Goal: Task Accomplishment & Management: Manage account settings

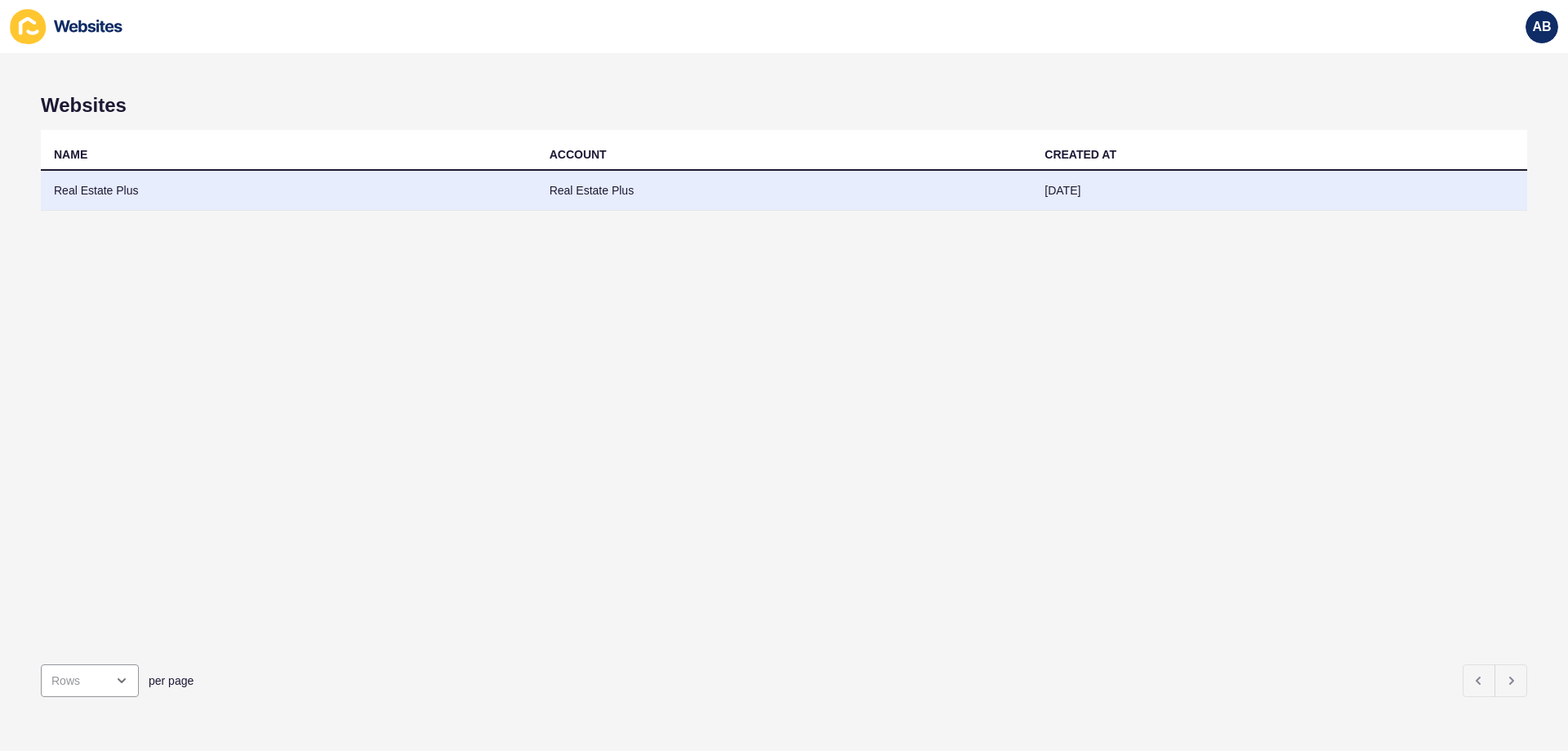
click at [664, 200] on td "Real Estate Plus" at bounding box center [784, 191] width 496 height 40
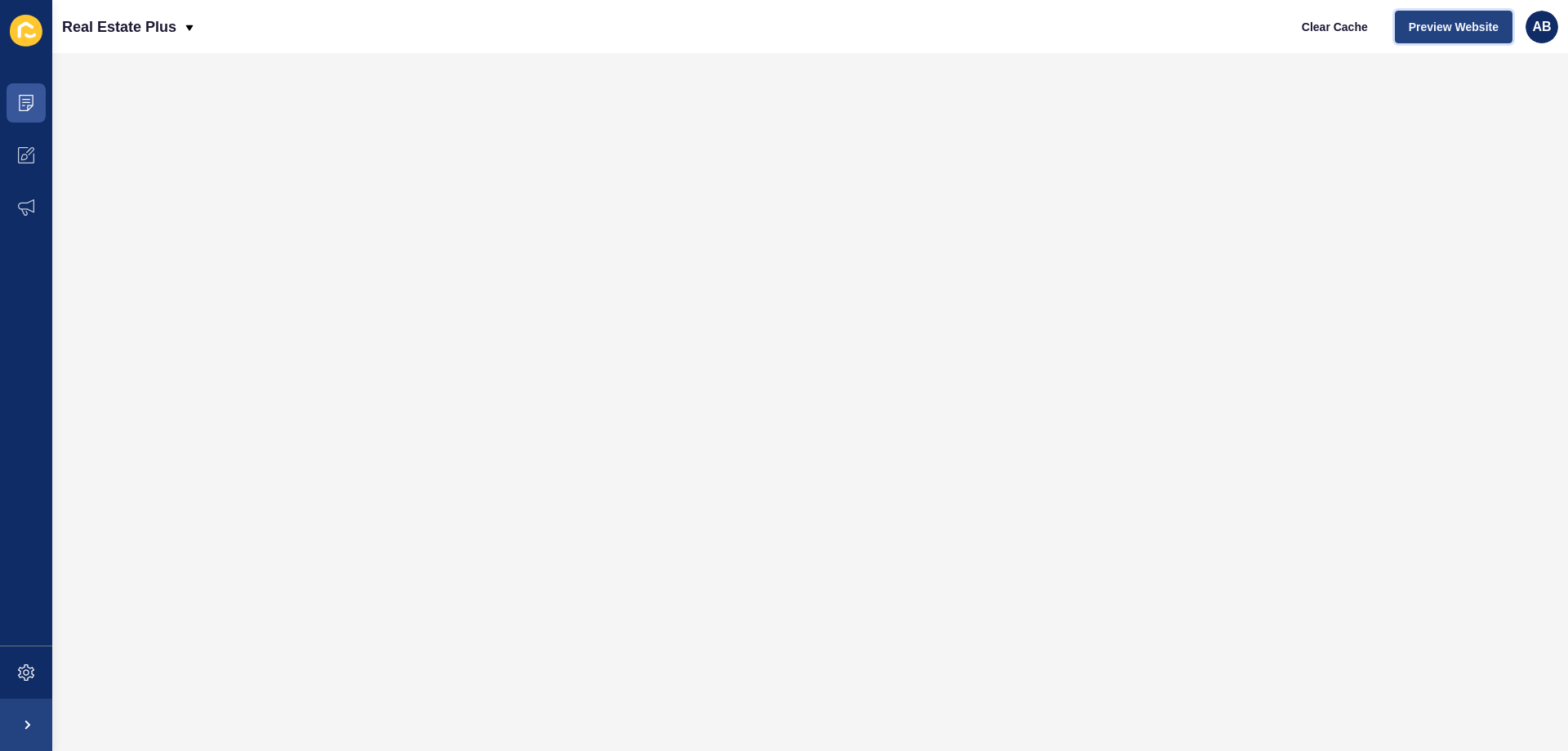
click at [1426, 32] on span "Preview Website" at bounding box center [1454, 27] width 90 height 16
click at [19, 165] on span at bounding box center [26, 155] width 53 height 53
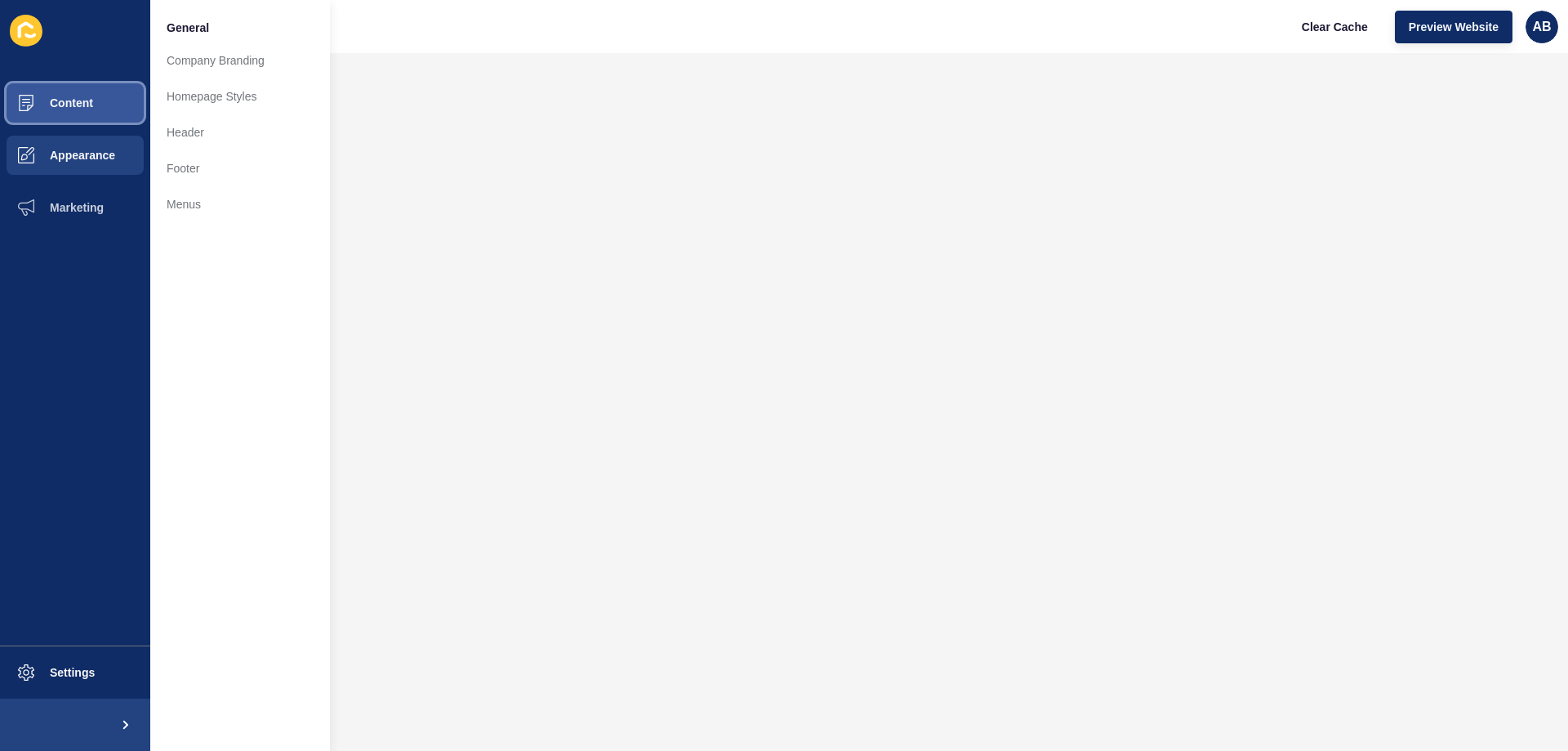
click at [88, 116] on button "Content" at bounding box center [75, 103] width 150 height 53
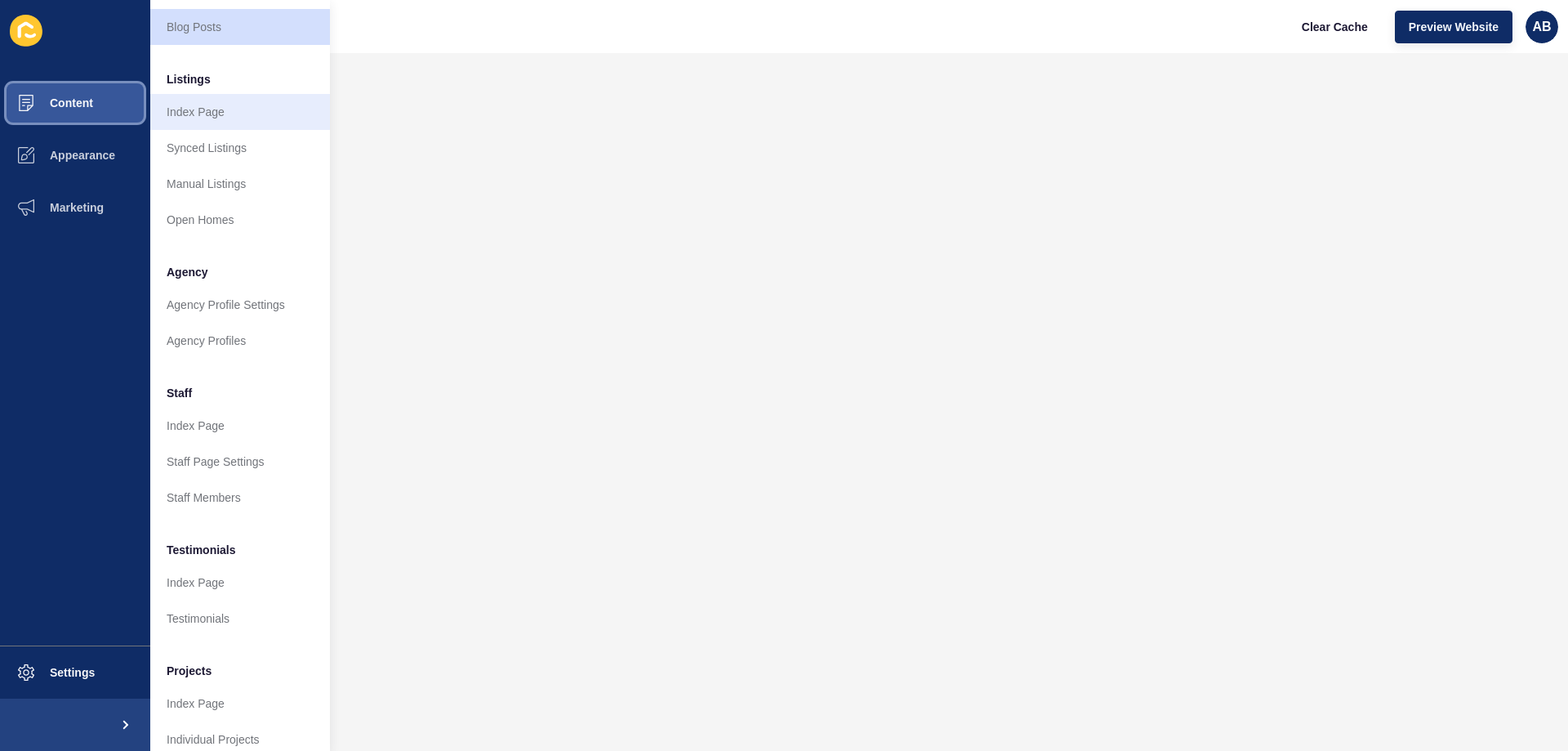
scroll to position [219, 0]
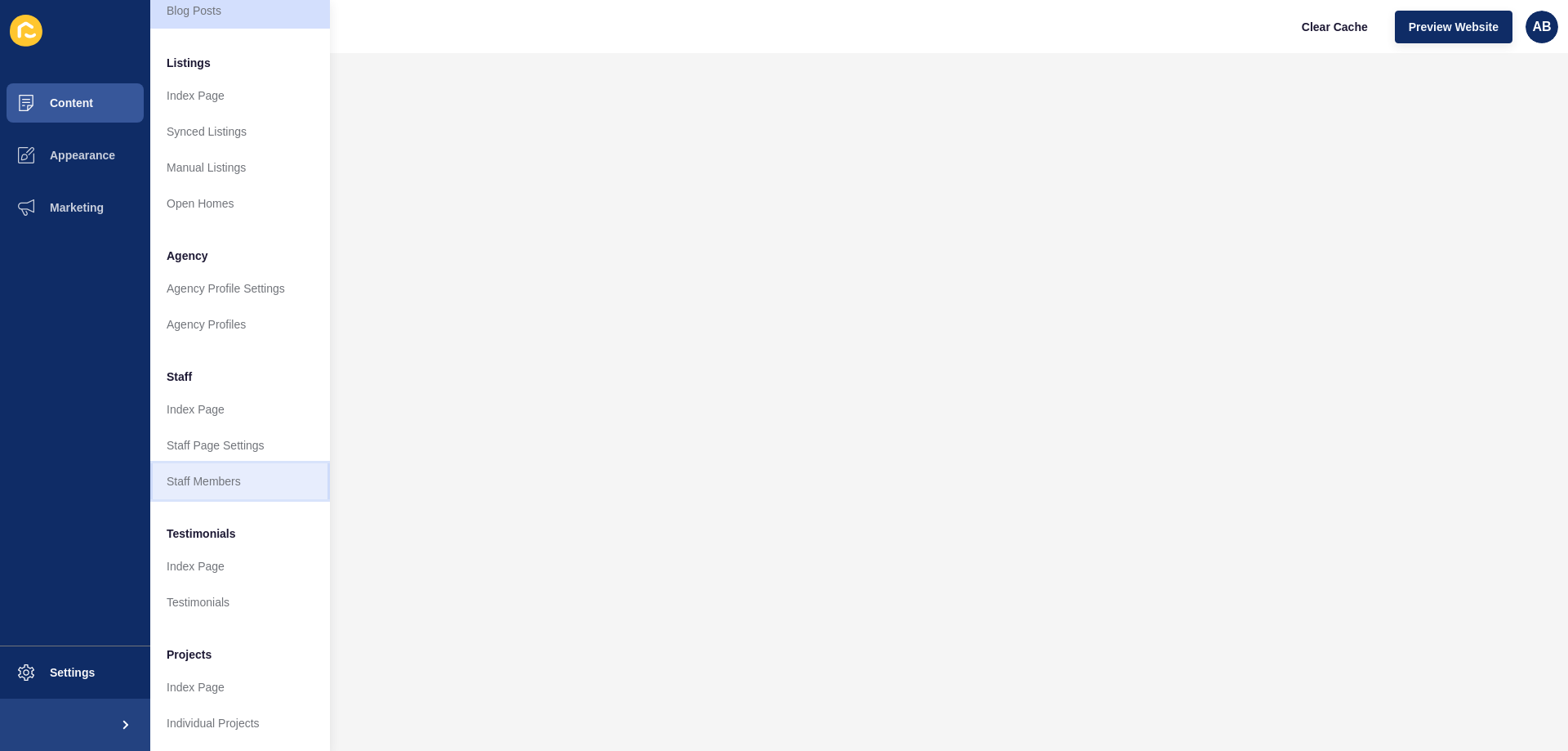
click at [266, 463] on link "Staff Members" at bounding box center [240, 481] width 180 height 36
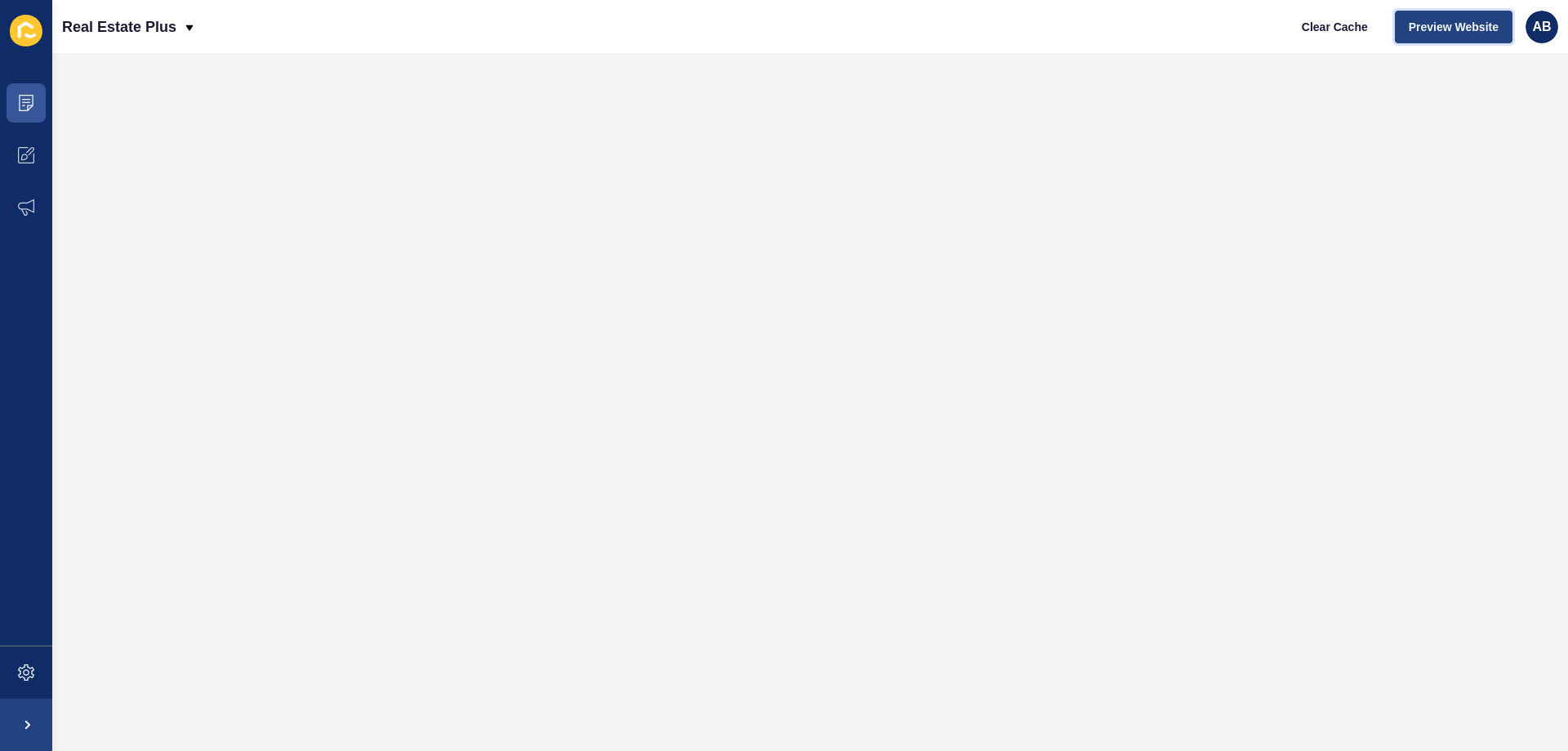
click at [1433, 33] on span "Preview Website" at bounding box center [1454, 27] width 90 height 16
click at [1339, 29] on span "Clear Cache" at bounding box center [1335, 27] width 66 height 16
click at [22, 672] on icon at bounding box center [26, 673] width 16 height 16
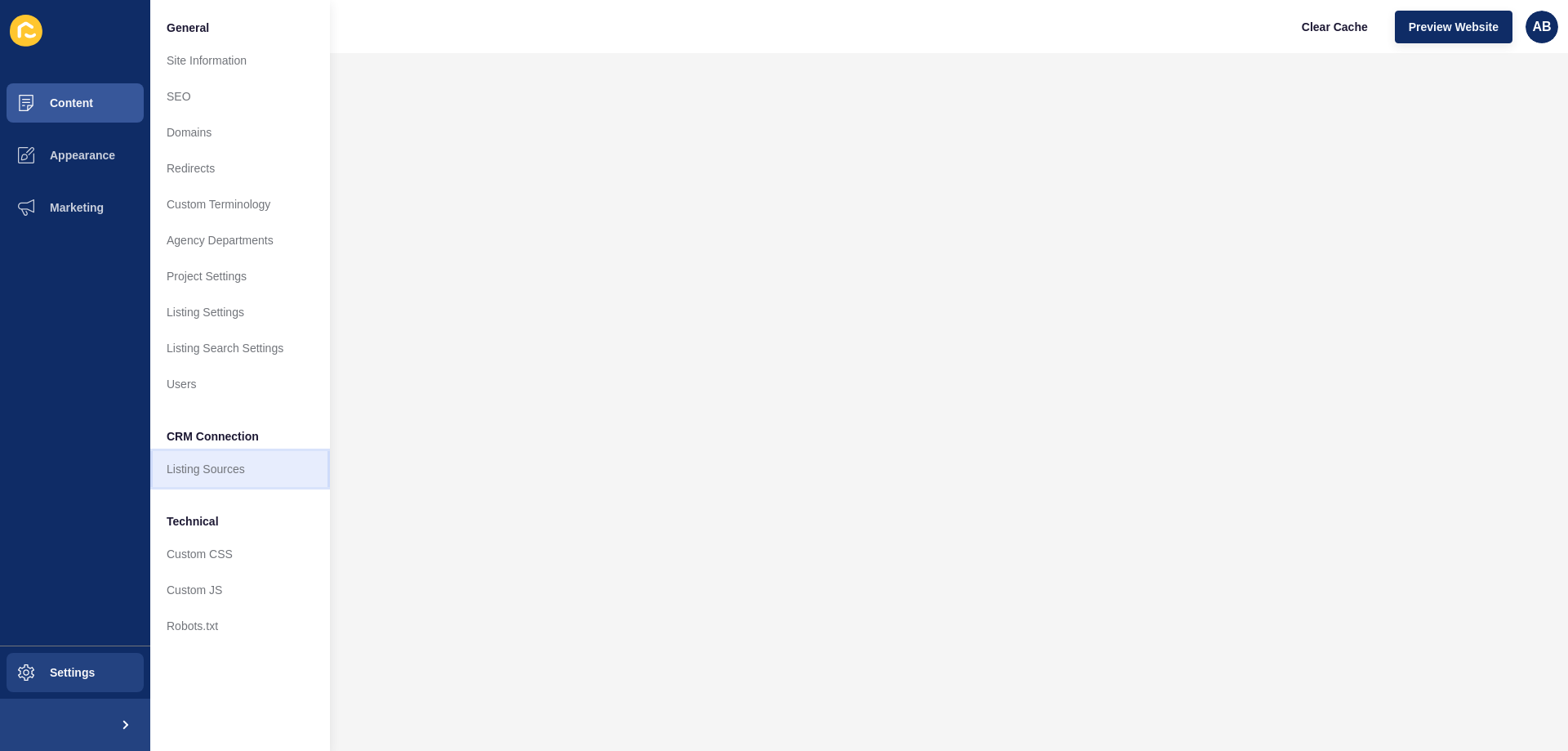
click at [206, 459] on link "Listing Sources" at bounding box center [240, 469] width 180 height 36
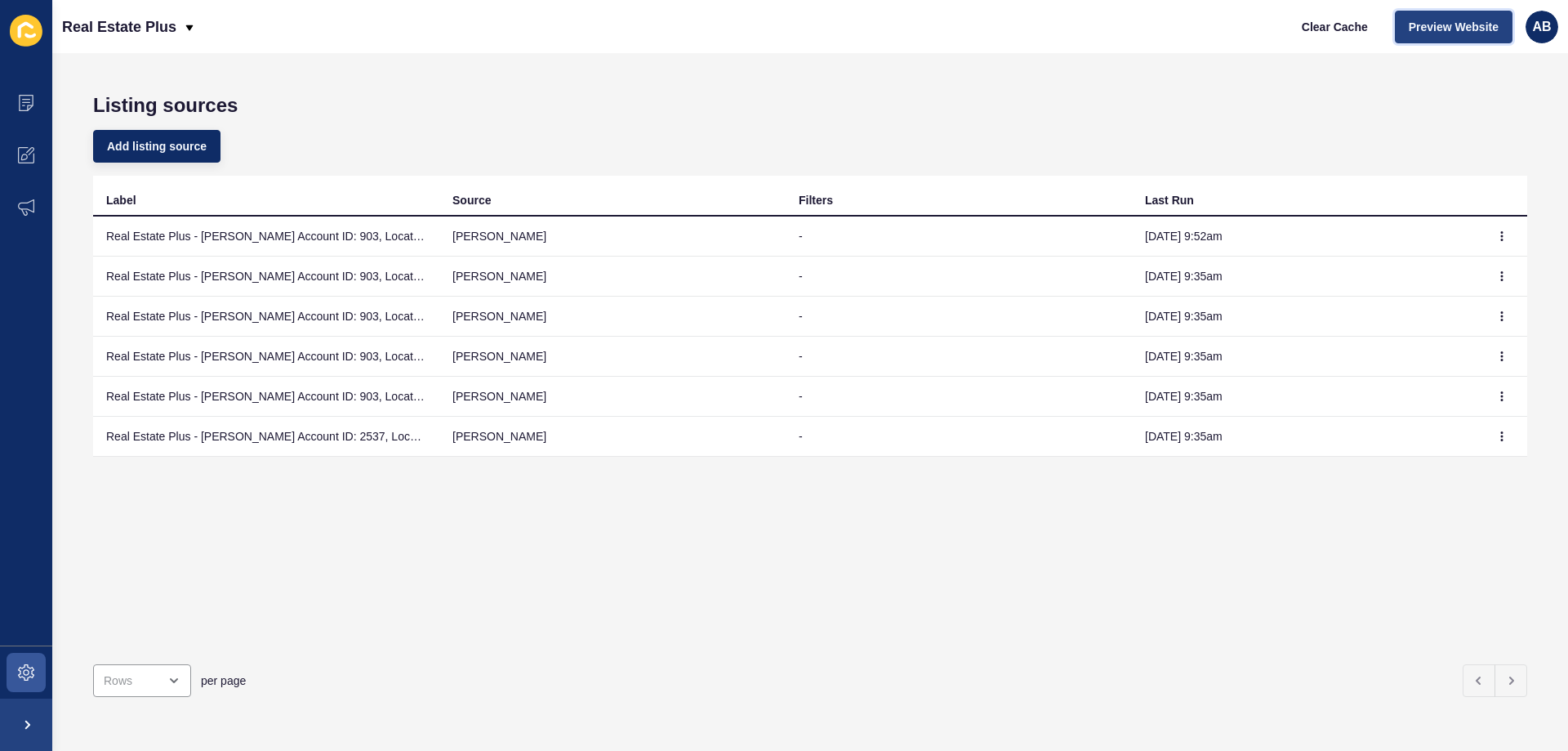
click at [1444, 25] on span "Preview Website" at bounding box center [1454, 27] width 90 height 16
click at [456, 238] on td "[PERSON_NAME]" at bounding box center [612, 236] width 346 height 40
click at [183, 142] on span "Add listing source" at bounding box center [156, 146] width 99 height 16
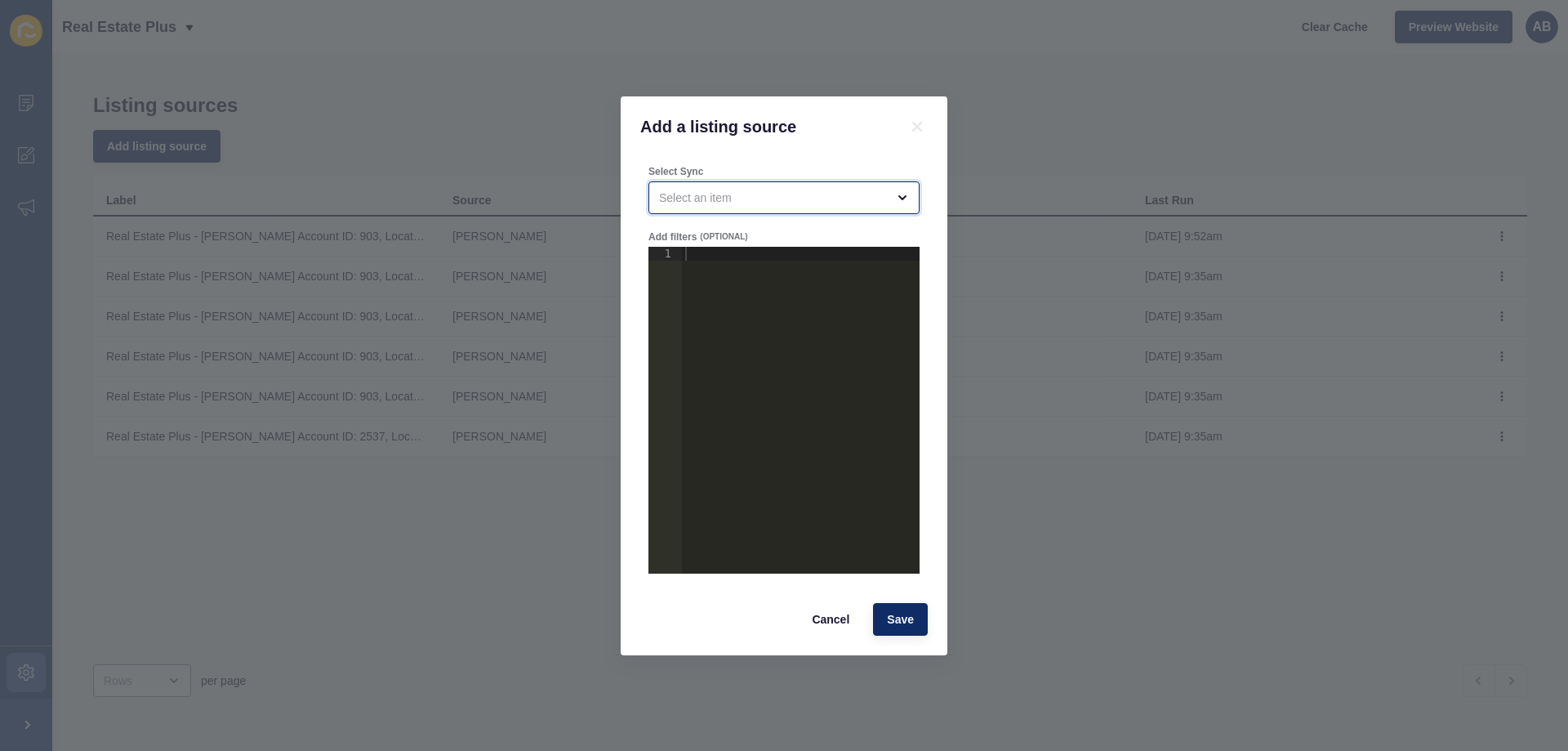
click at [761, 193] on div "open menu" at bounding box center [773, 197] width 227 height 16
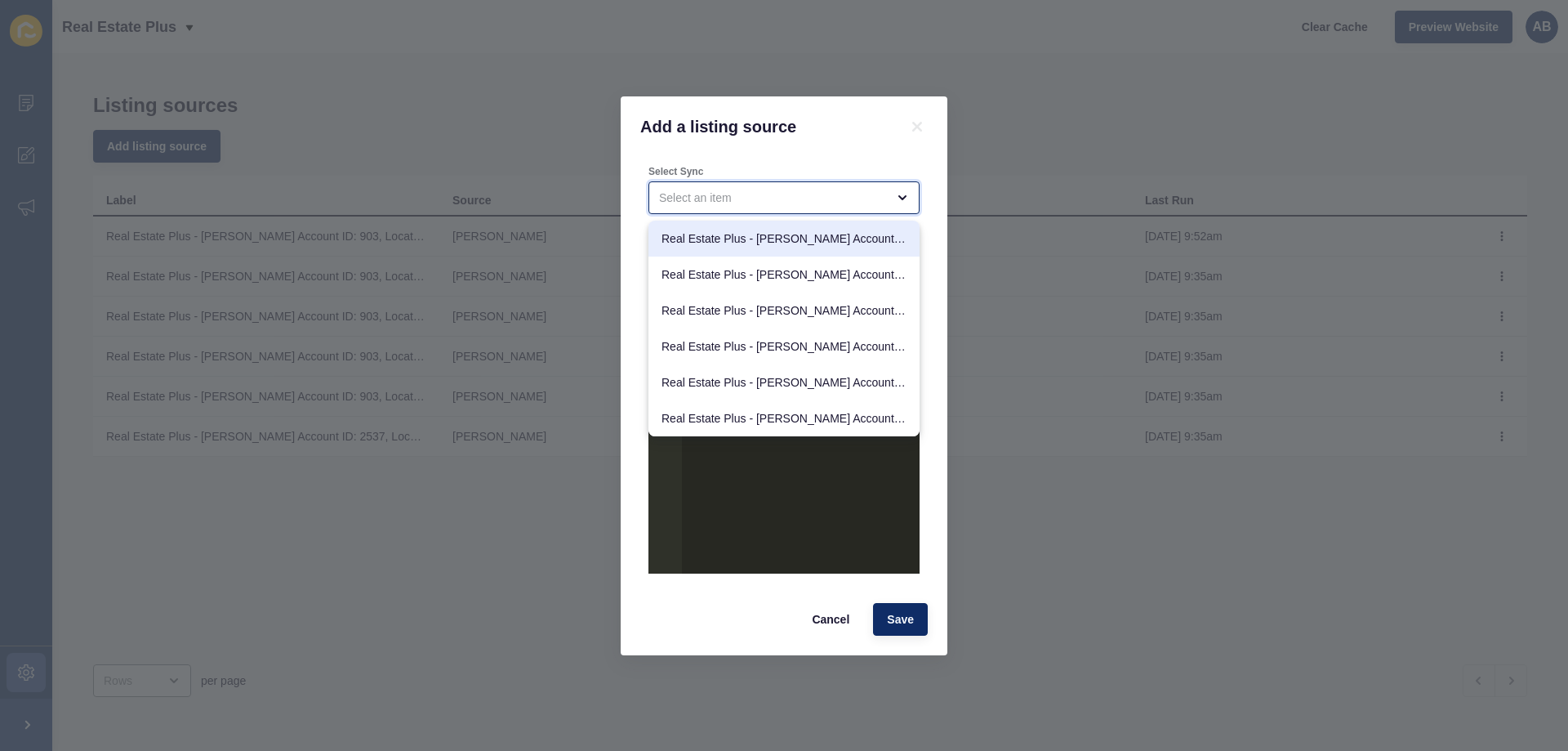
click at [775, 234] on span "Real Estate Plus - [PERSON_NAME] Account ID: 903, Location ID: 956 [IMPORTED]" at bounding box center [784, 239] width 245 height 16
type input "Real Estate Plus - [PERSON_NAME] Account ID: 903, Location ID: 956 [IMPORTED]"
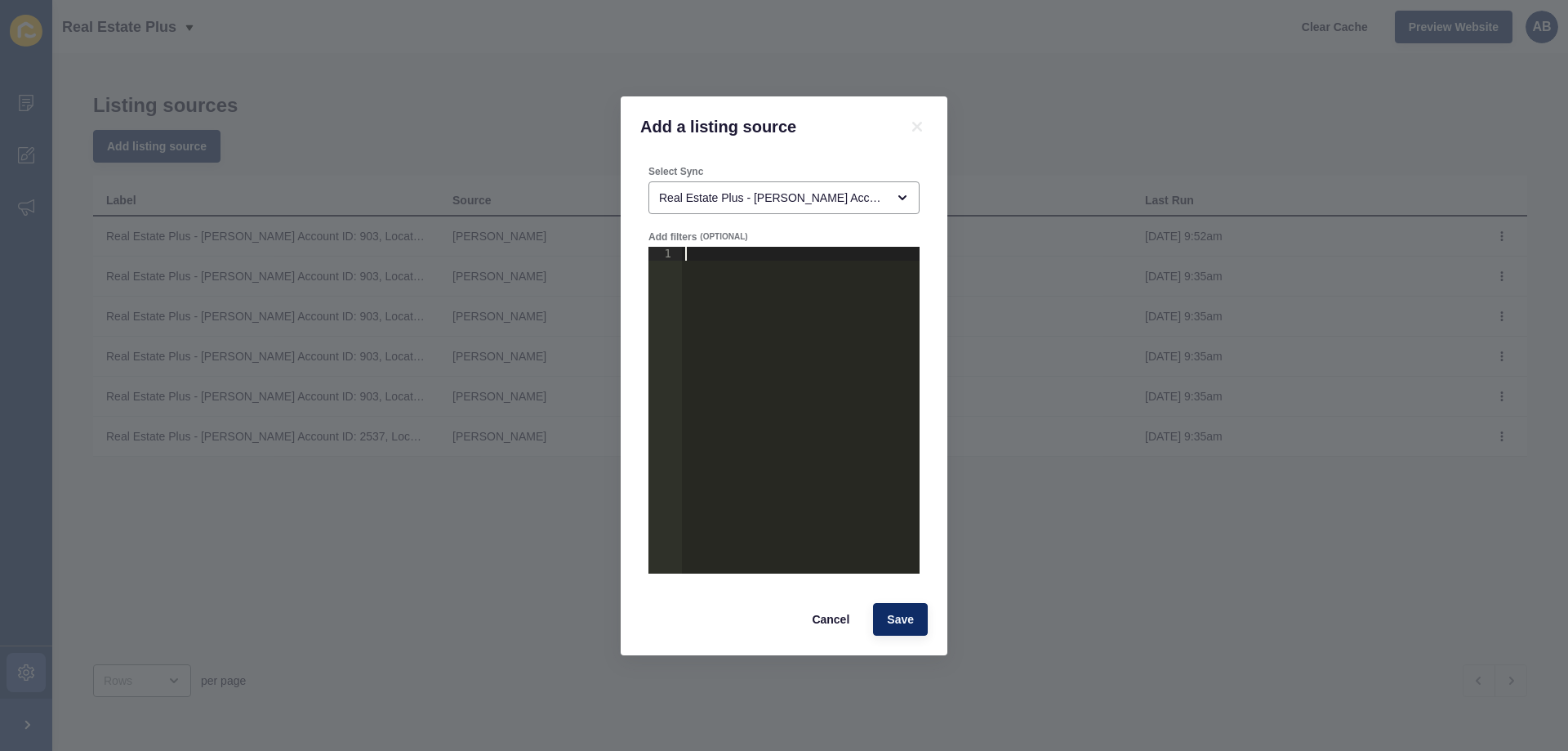
click at [700, 294] on div at bounding box center [801, 424] width 238 height 355
click at [840, 608] on button "Cancel" at bounding box center [830, 619] width 65 height 33
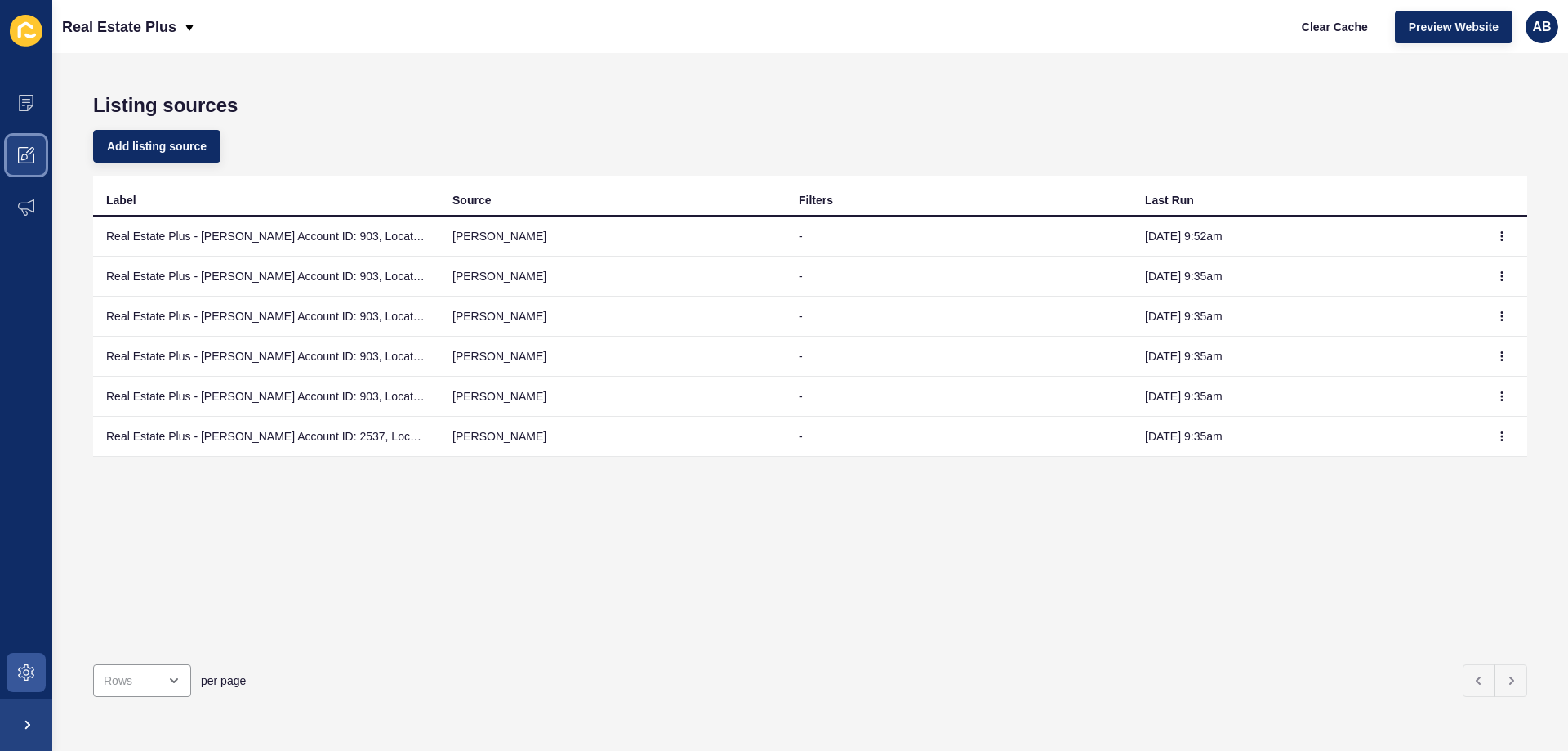
click at [30, 160] on icon at bounding box center [26, 155] width 16 height 16
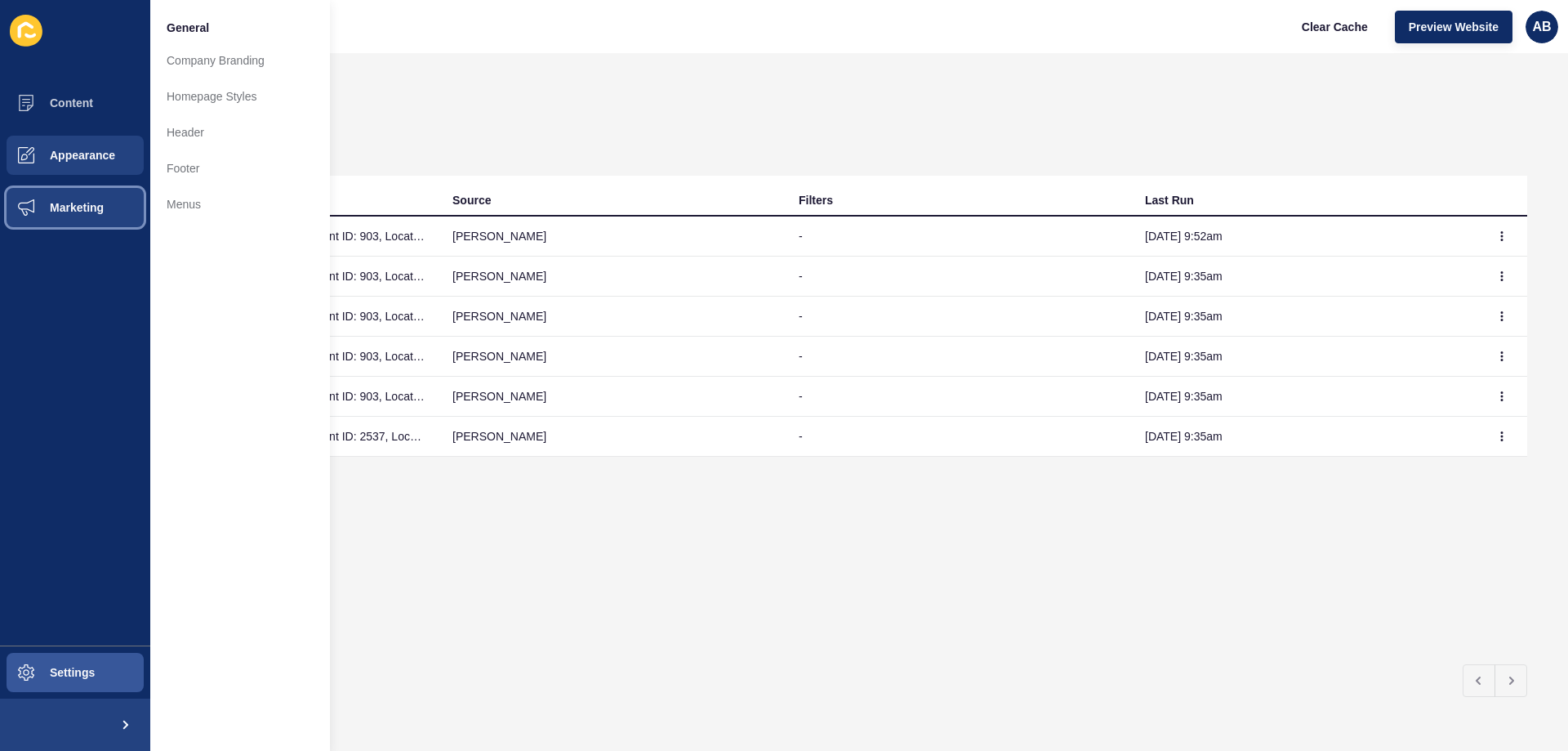
click at [78, 206] on span "Marketing" at bounding box center [50, 207] width 106 height 13
click at [86, 172] on button "Appearance" at bounding box center [75, 155] width 150 height 53
click at [98, 109] on button "Content" at bounding box center [75, 103] width 150 height 53
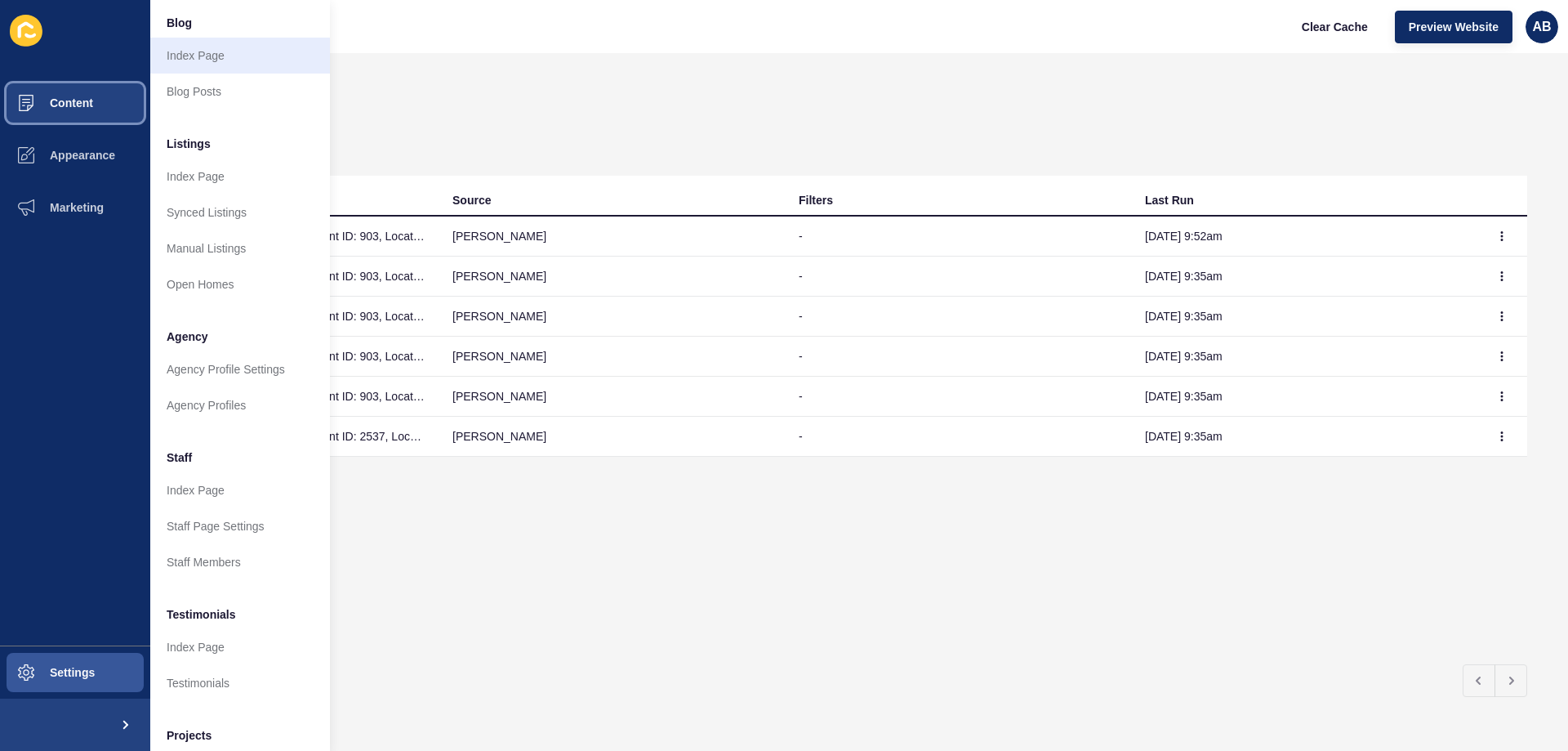
scroll to position [164, 0]
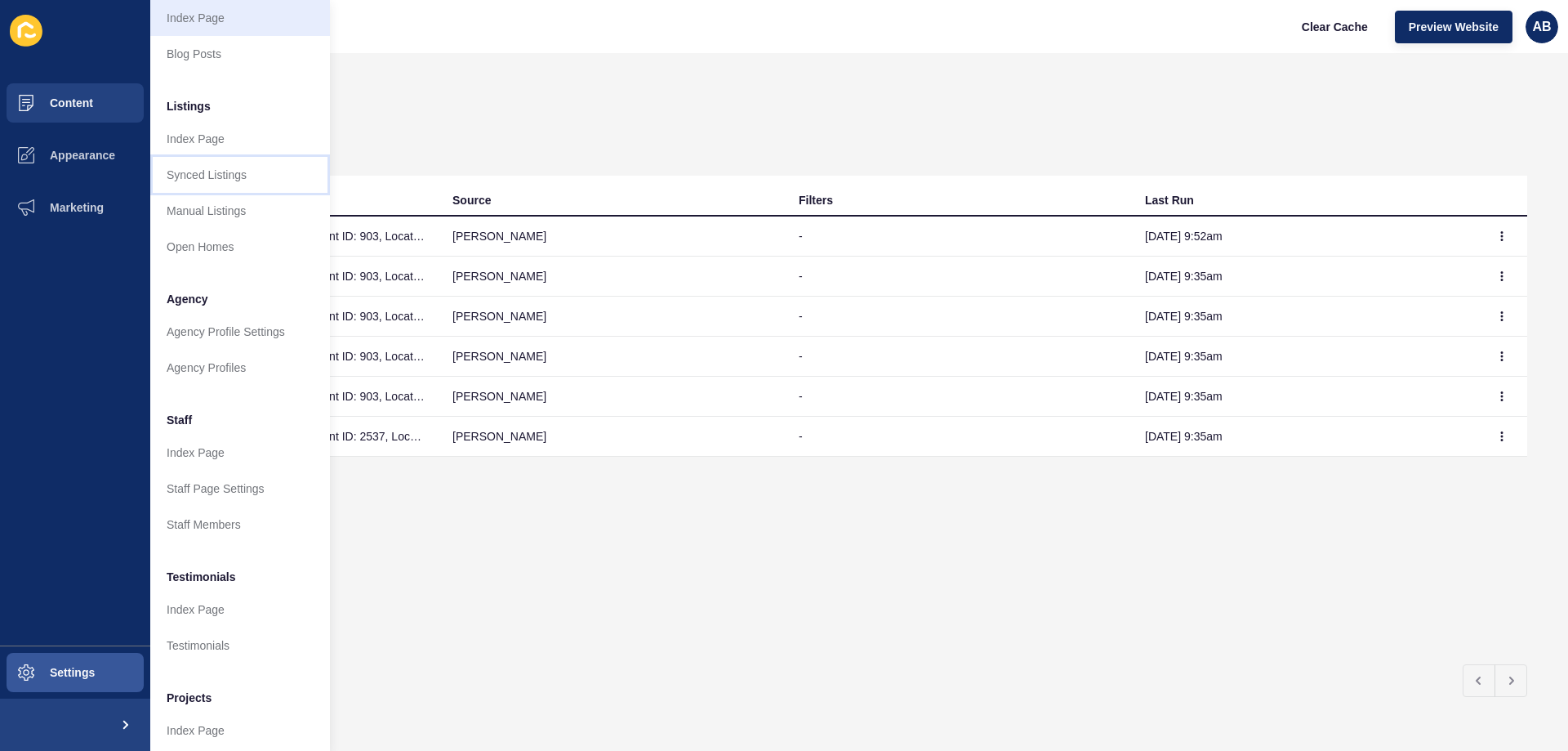
click at [222, 178] on link "Synced Listings" at bounding box center [240, 175] width 180 height 36
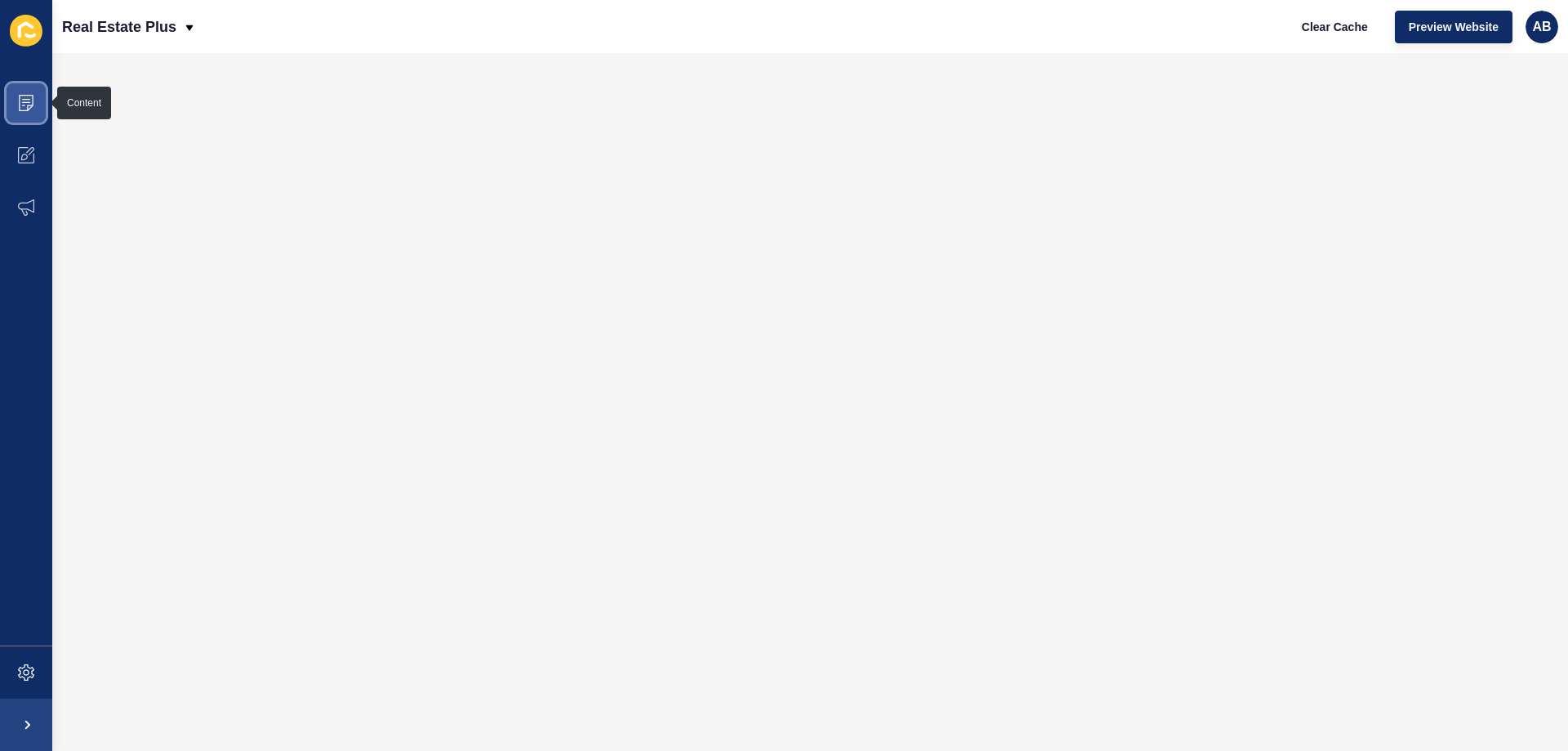
click at [26, 116] on span at bounding box center [26, 103] width 53 height 53
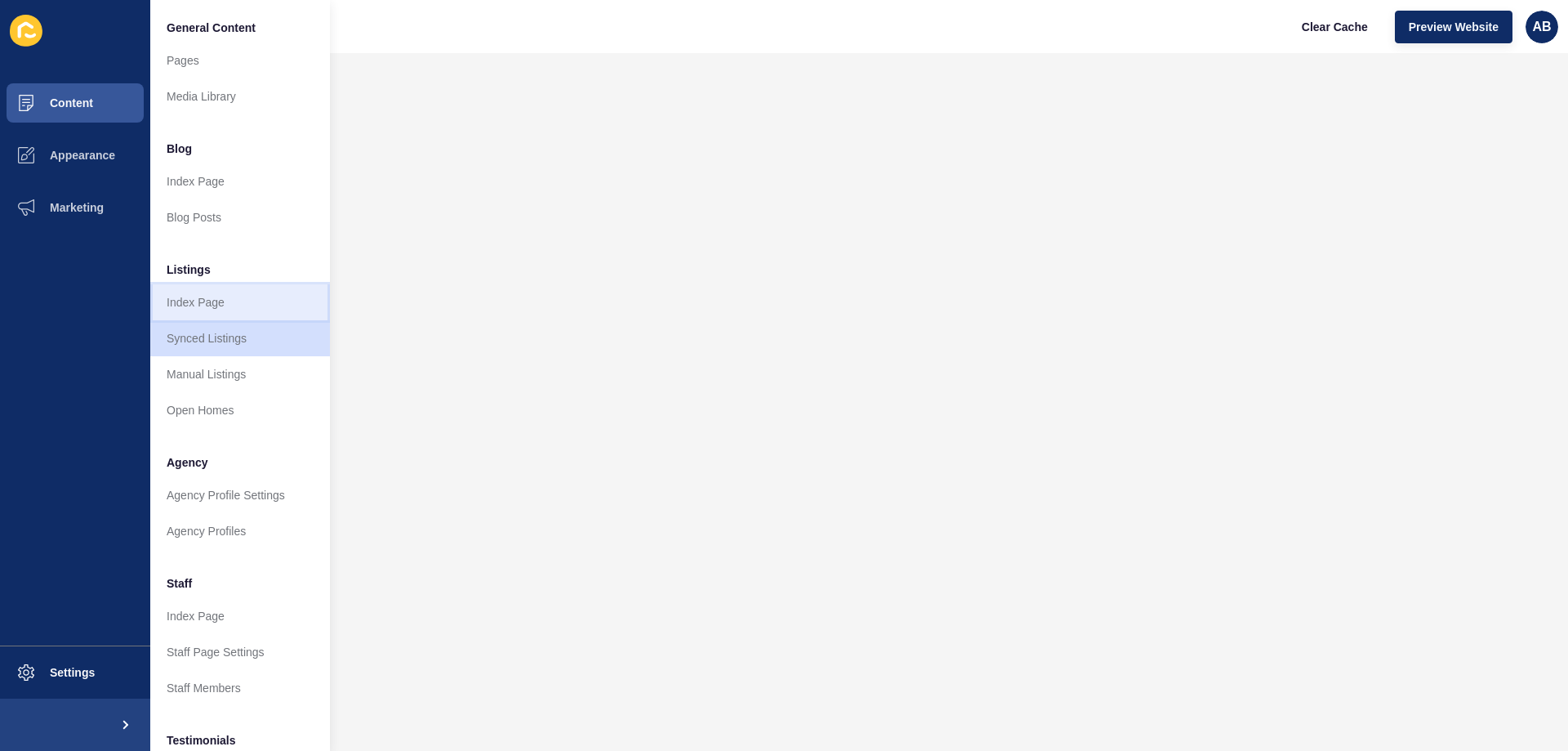
click at [238, 297] on link "Index Page" at bounding box center [240, 303] width 180 height 36
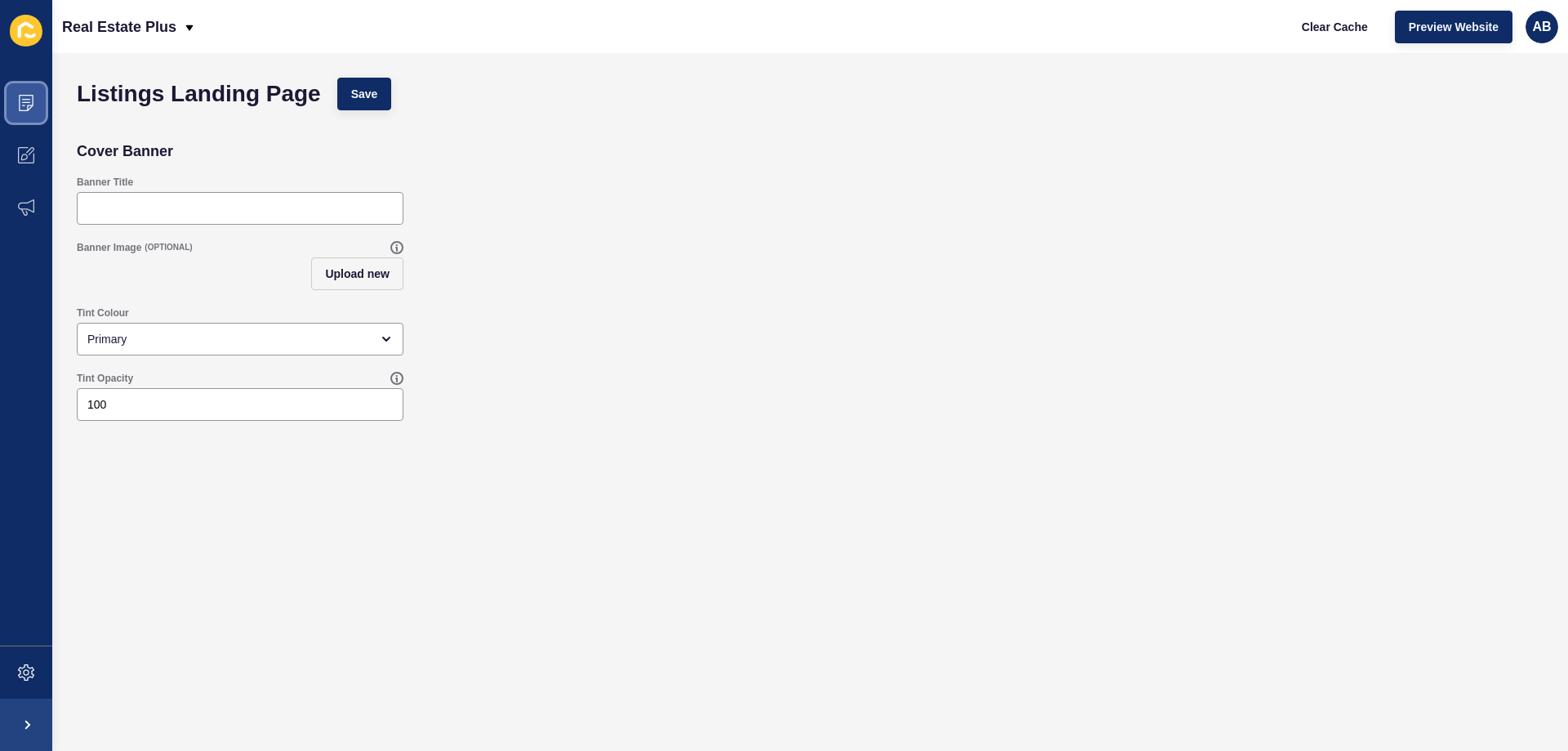
click at [30, 111] on span at bounding box center [26, 103] width 53 height 53
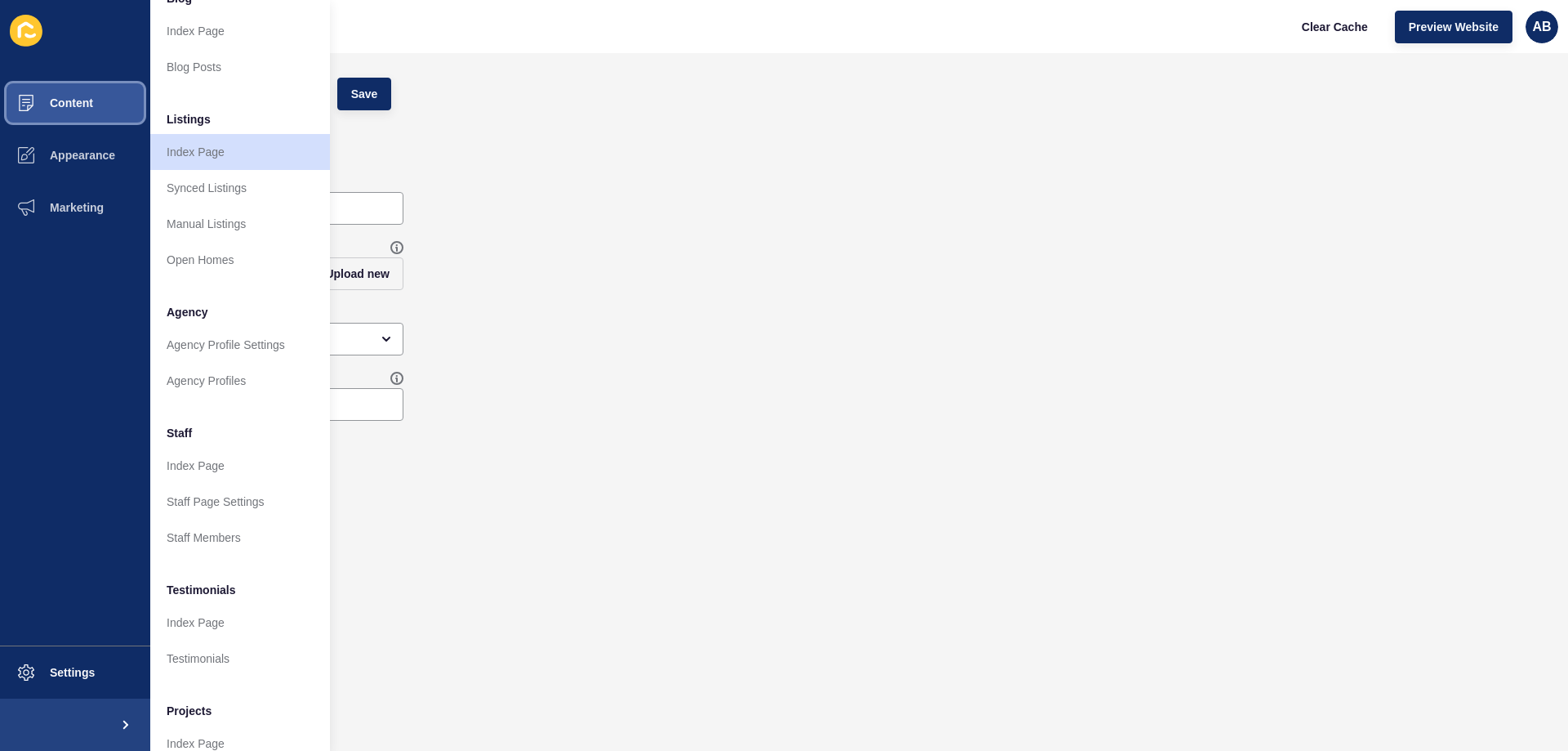
scroll to position [164, 0]
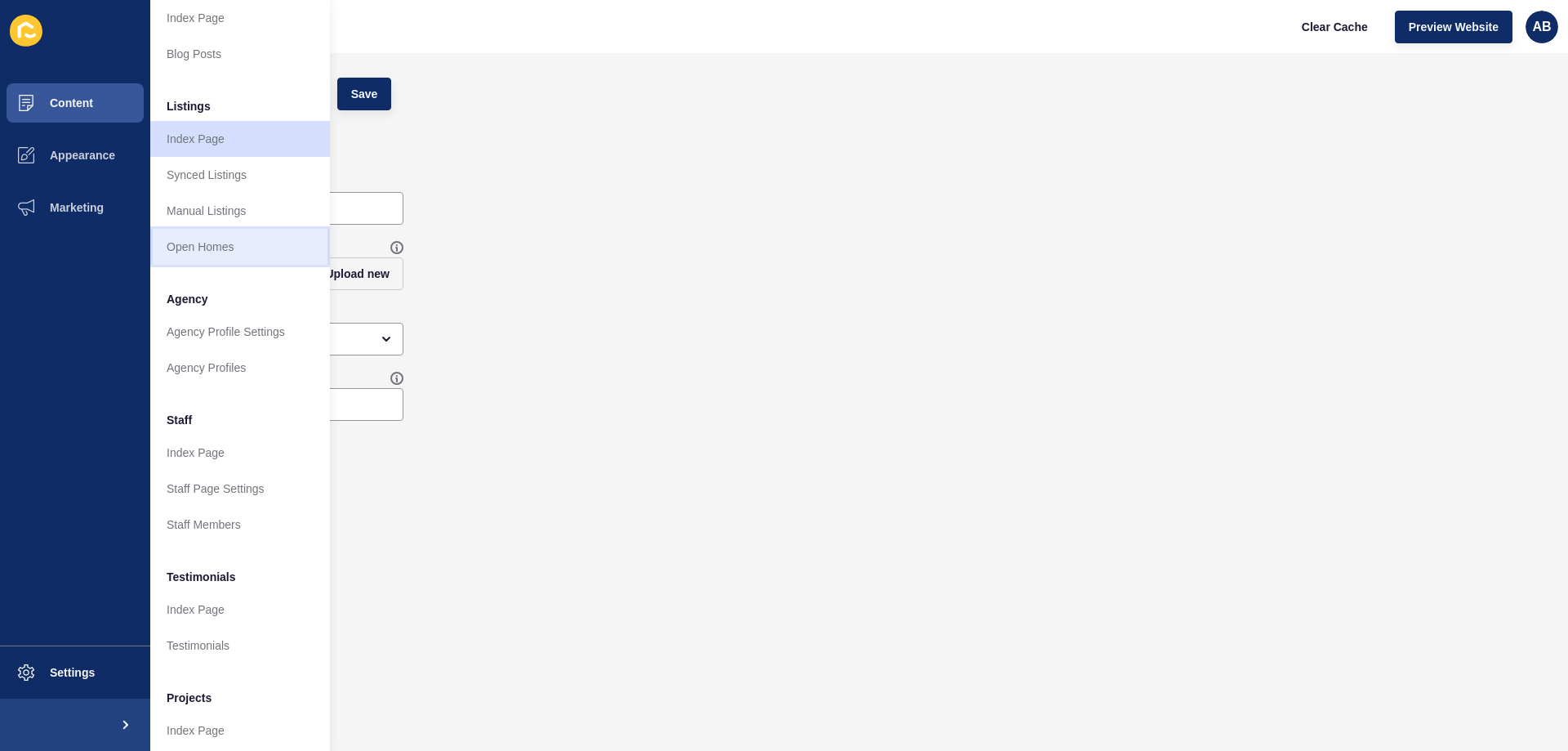
click at [246, 244] on link "Open Homes" at bounding box center [240, 247] width 180 height 36
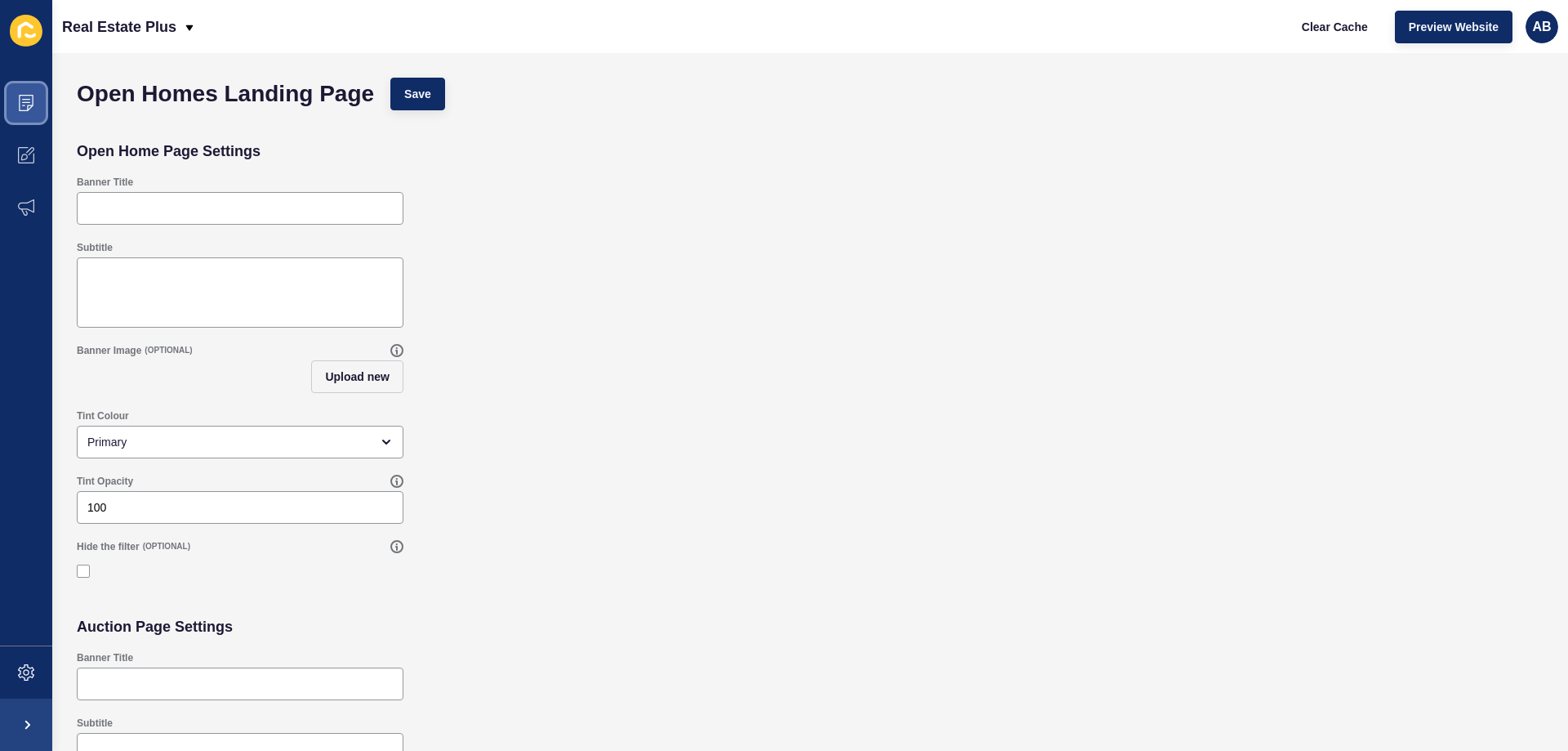
click at [16, 108] on span at bounding box center [26, 103] width 53 height 53
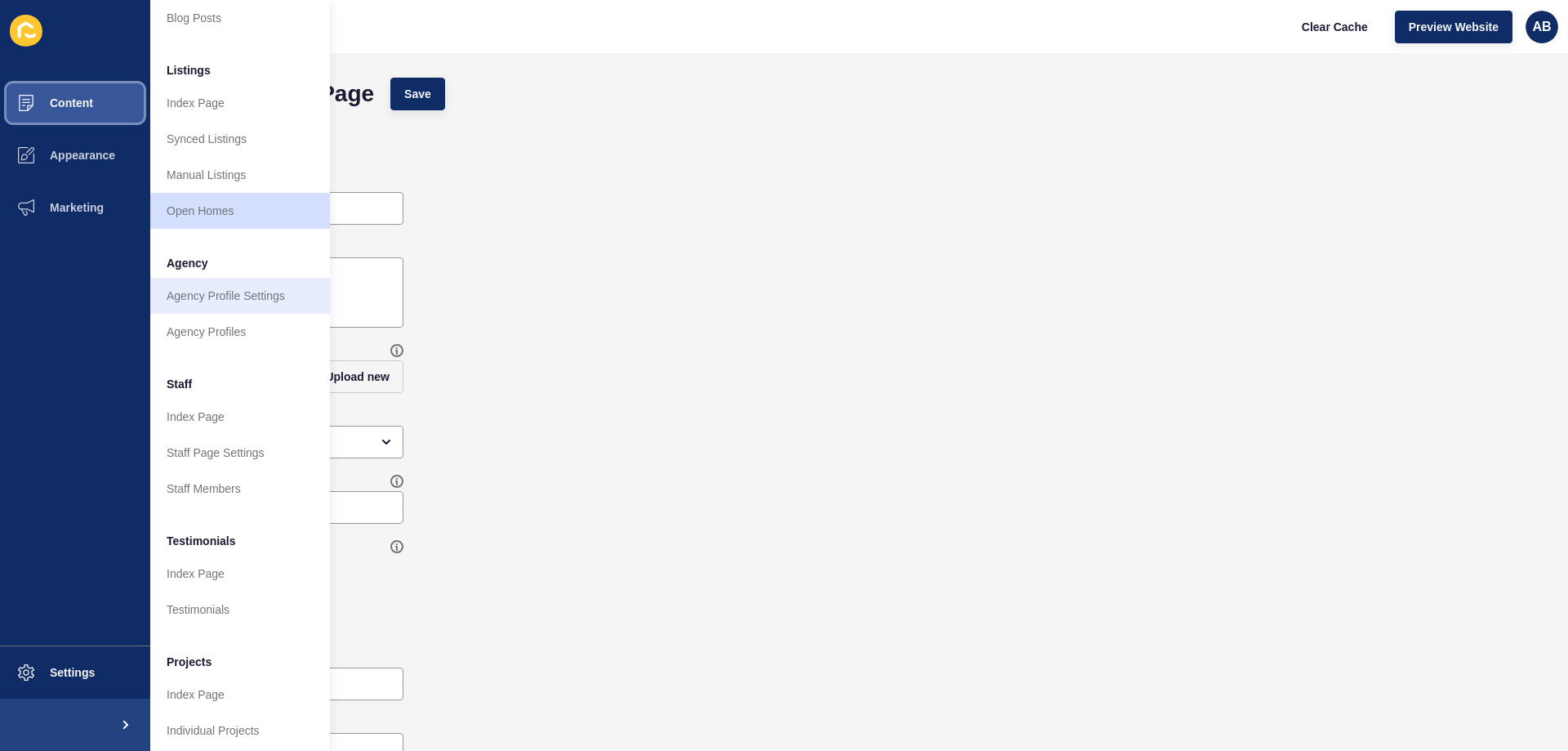
scroll to position [219, 0]
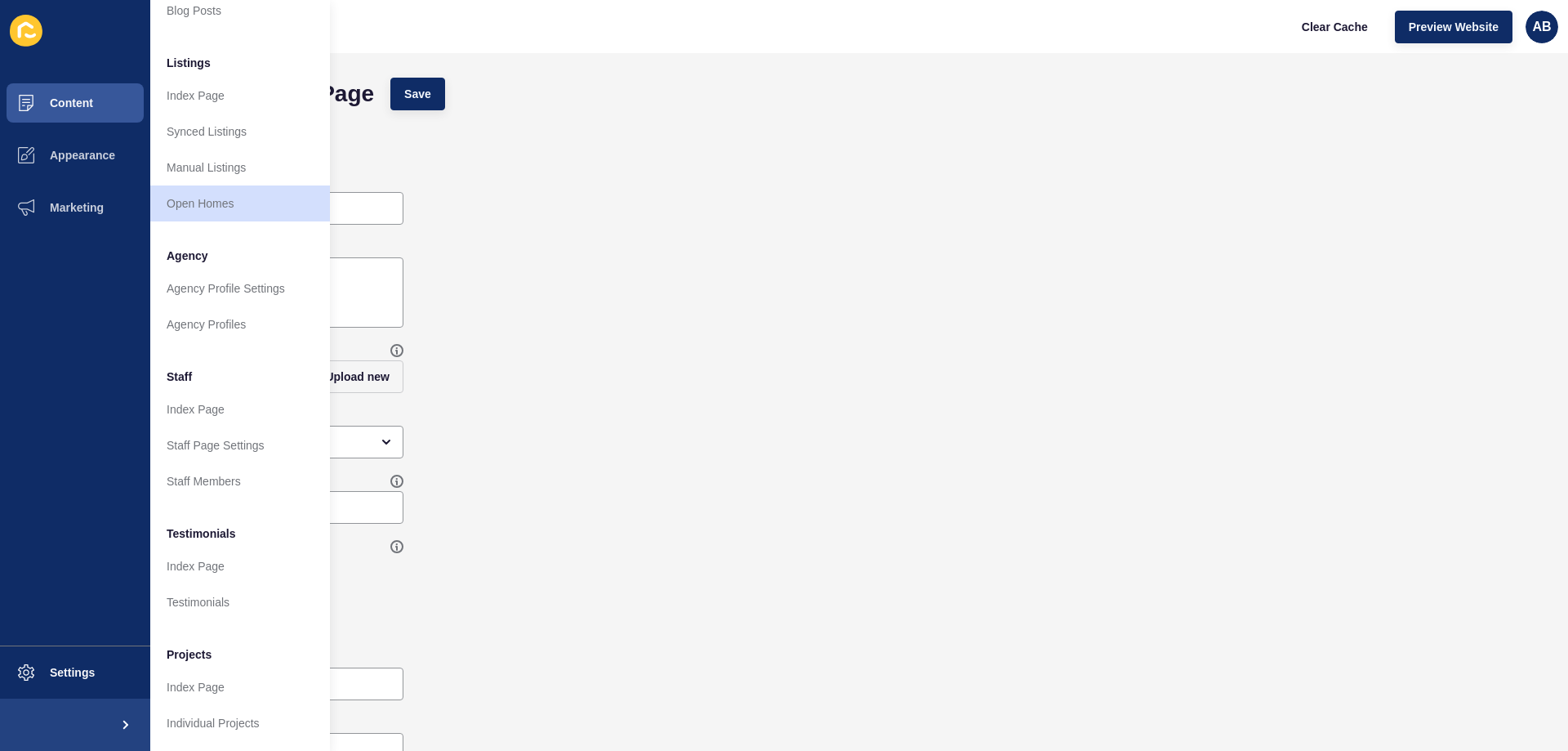
click at [753, 336] on div "Banner Image (OPTIONAL) Upload new" at bounding box center [810, 368] width 1483 height 65
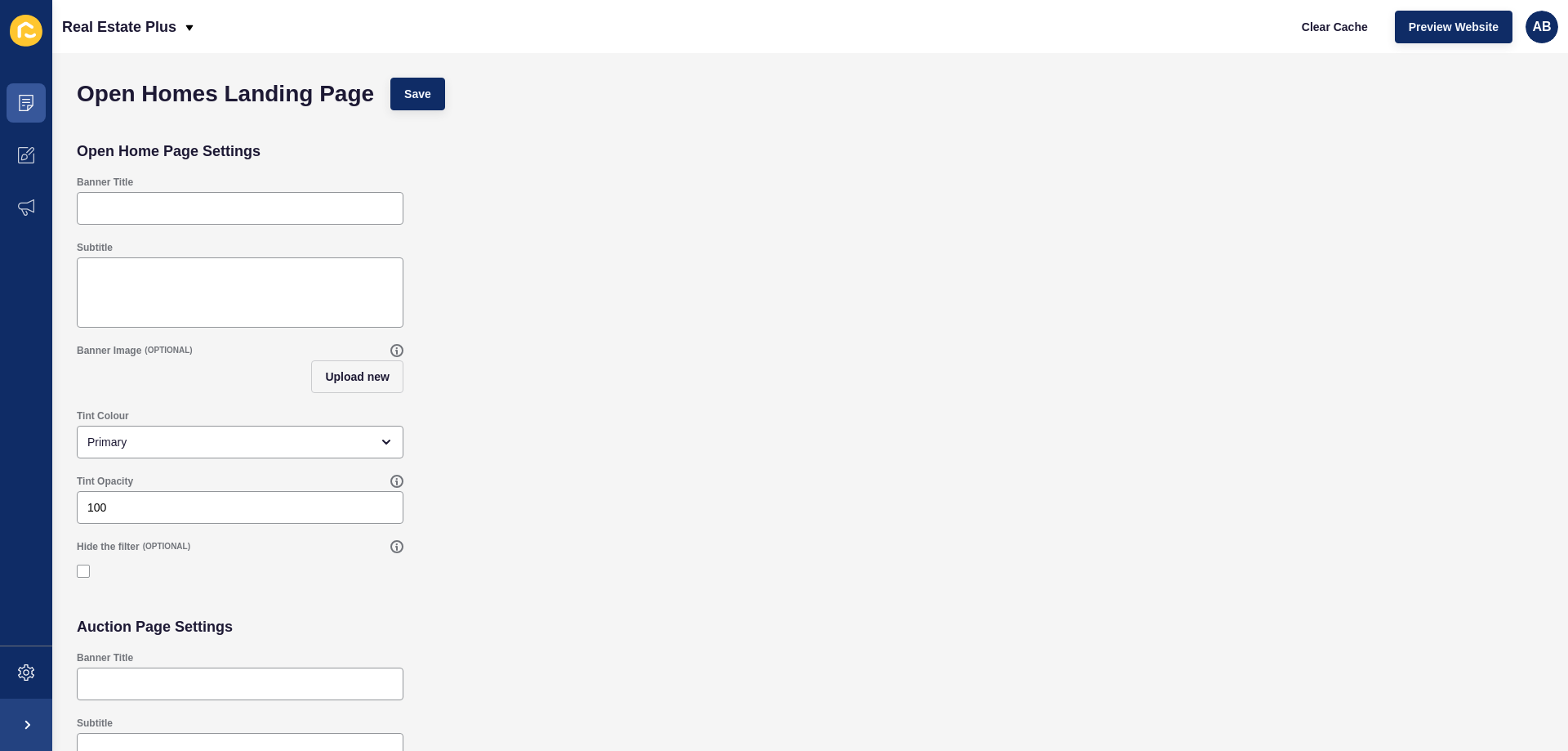
scroll to position [0, 0]
click at [1337, 342] on div "Banner Image (OPTIONAL) Upload new" at bounding box center [810, 368] width 1483 height 65
click at [6, 153] on span at bounding box center [26, 155] width 53 height 53
